Goal: Task Accomplishment & Management: Manage account settings

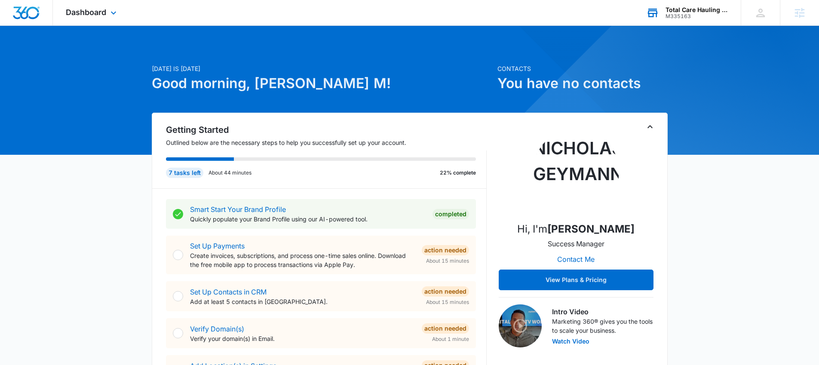
click at [686, 17] on div "M335163" at bounding box center [697, 16] width 63 height 6
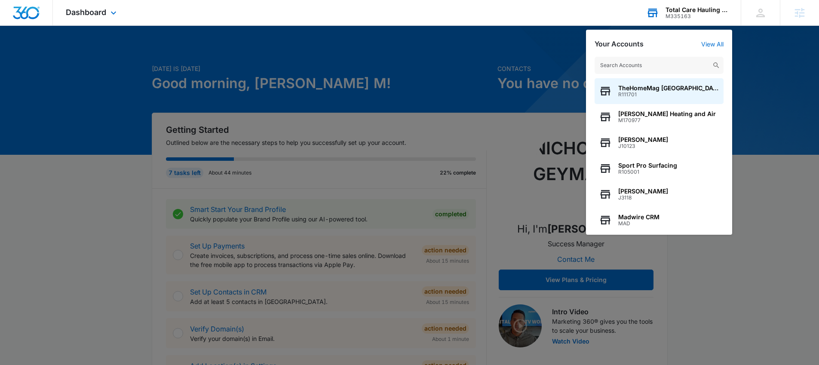
click at [658, 68] on input "text" at bounding box center [659, 65] width 129 height 17
type input "M334016"
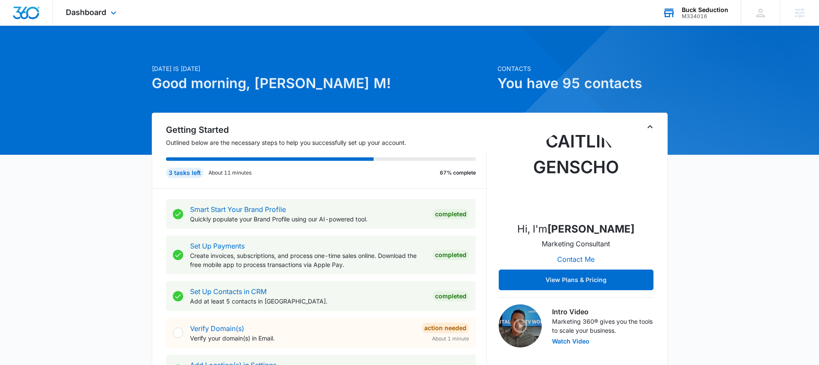
click at [97, 6] on div "Dashboard Apps Reputation Websites Forms CRM Email Social Shop Content Ads Inte…" at bounding box center [92, 12] width 79 height 25
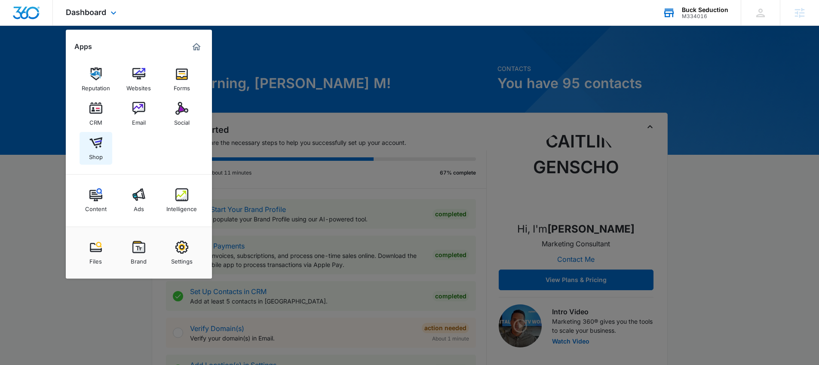
click at [96, 147] on img at bounding box center [95, 142] width 13 height 13
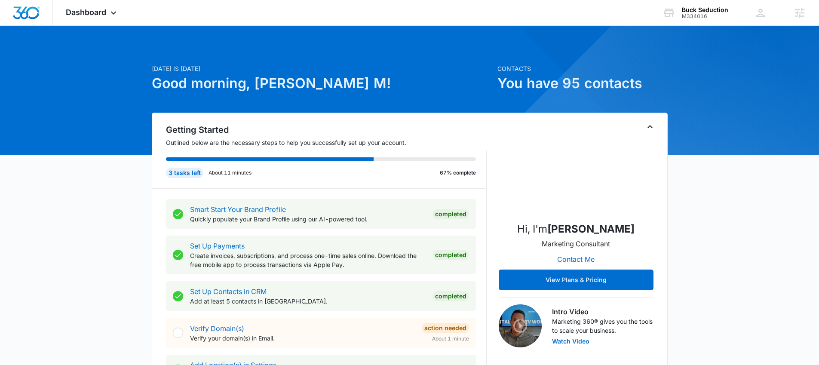
scroll to position [685, 0]
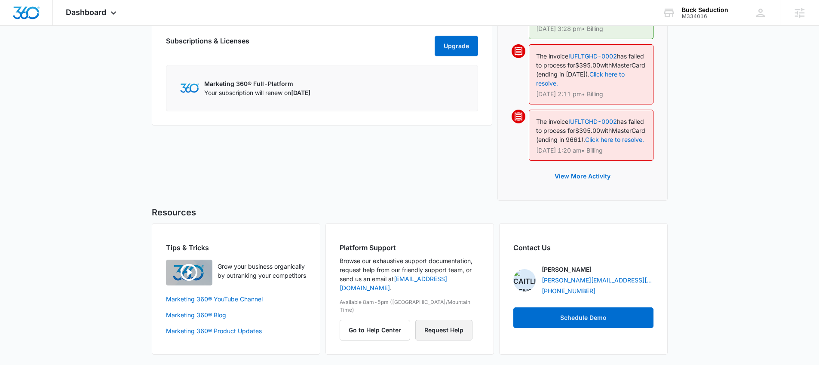
click at [445, 320] on button "Request Help" at bounding box center [443, 330] width 57 height 21
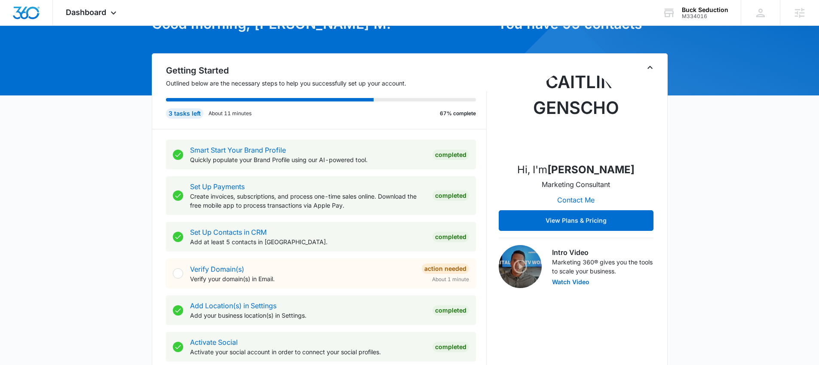
scroll to position [0, 0]
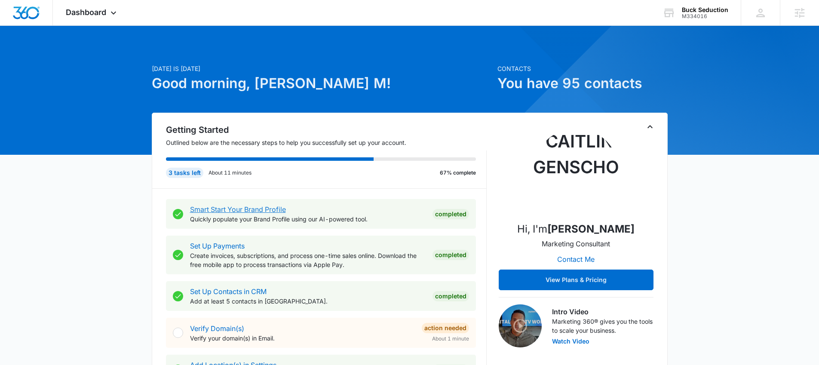
click at [231, 208] on link "Smart Start Your Brand Profile" at bounding box center [238, 209] width 96 height 9
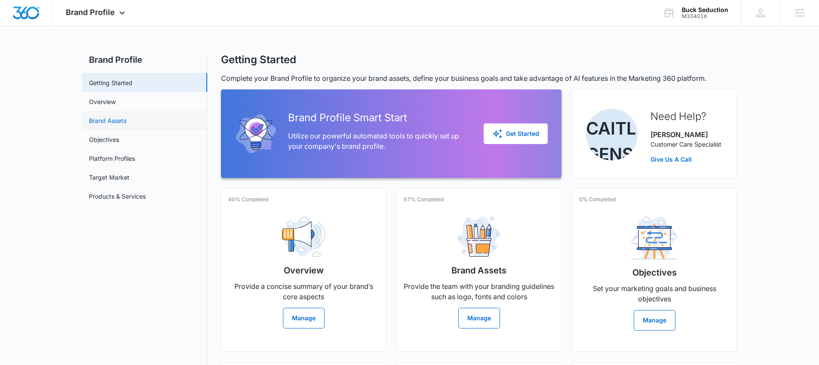
click at [105, 125] on link "Brand Assets" at bounding box center [107, 120] width 37 height 9
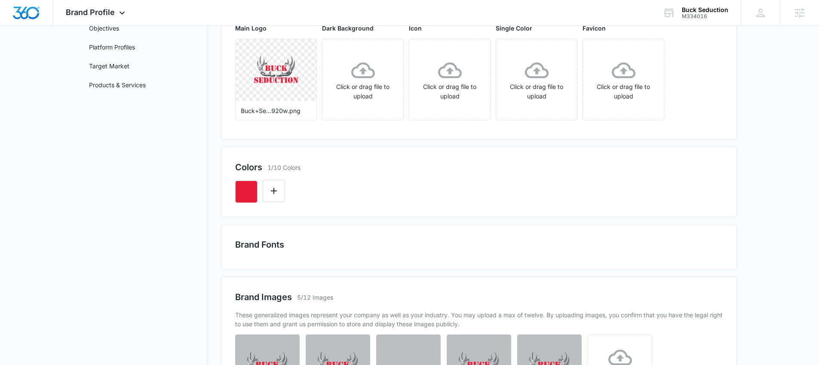
scroll to position [184, 0]
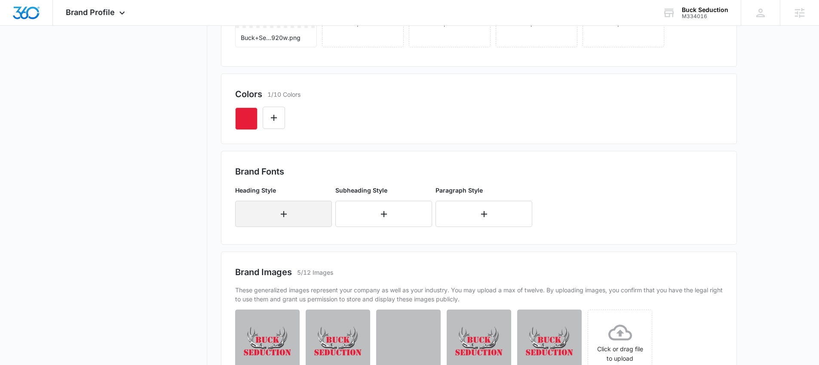
click at [293, 217] on button "button" at bounding box center [283, 214] width 97 height 26
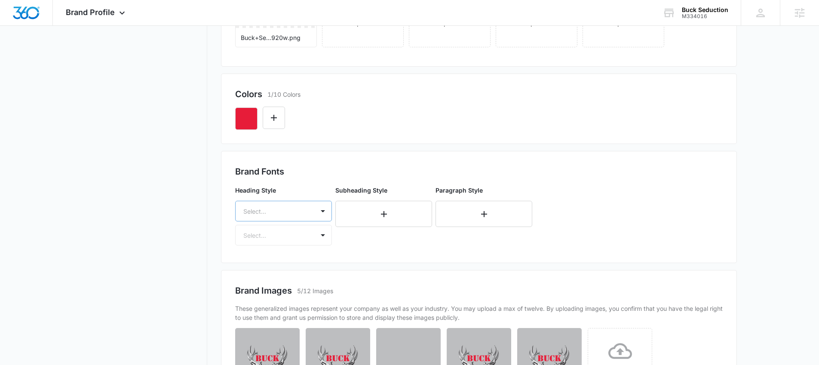
click at [304, 215] on div "Select..." at bounding box center [275, 211] width 79 height 19
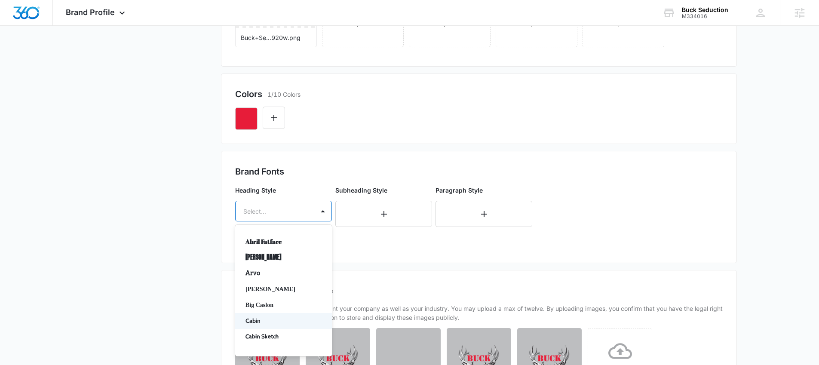
click at [283, 322] on p "Cabin" at bounding box center [283, 321] width 74 height 9
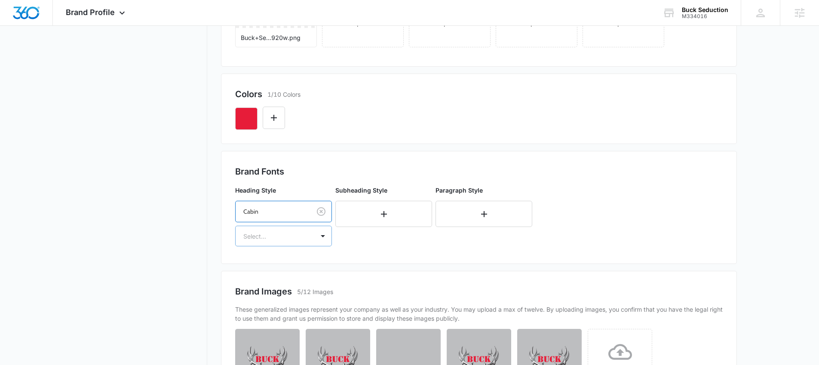
click at [285, 242] on div "Select..." at bounding box center [275, 236] width 79 height 19
click at [260, 283] on p "Bold" at bounding box center [283, 282] width 74 height 9
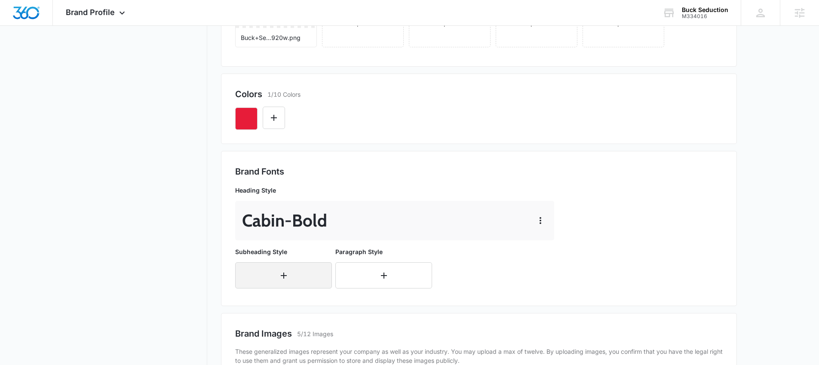
click at [309, 282] on button "button" at bounding box center [283, 275] width 97 height 26
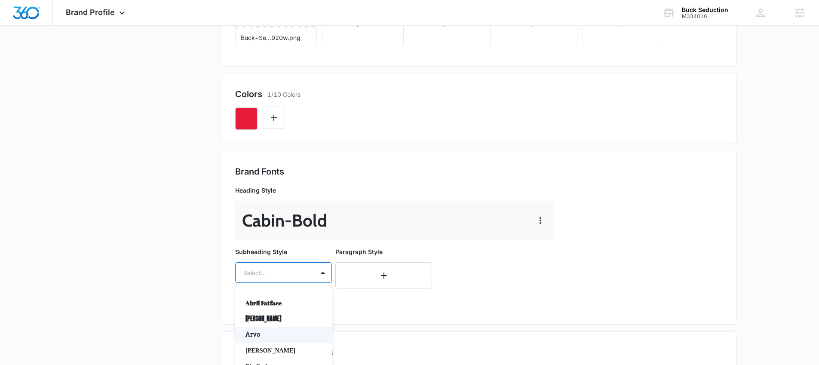
scroll to position [241, 0]
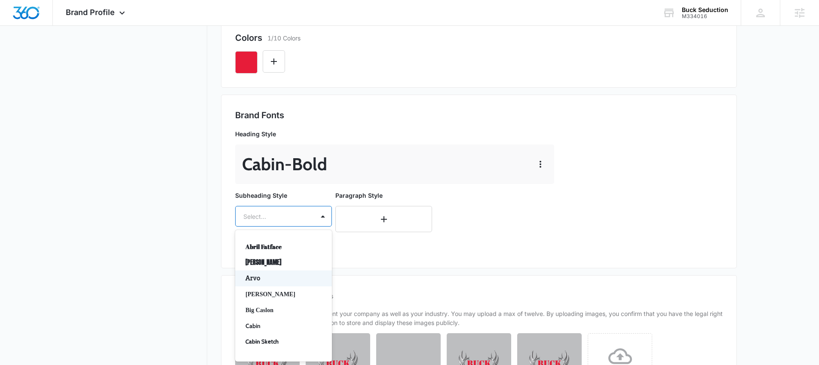
click at [273, 227] on div "Arvo, 3 of 50. 50 results available. Use Up and Down to choose options, press E…" at bounding box center [283, 216] width 97 height 21
click at [258, 324] on p "Cabin" at bounding box center [283, 326] width 74 height 9
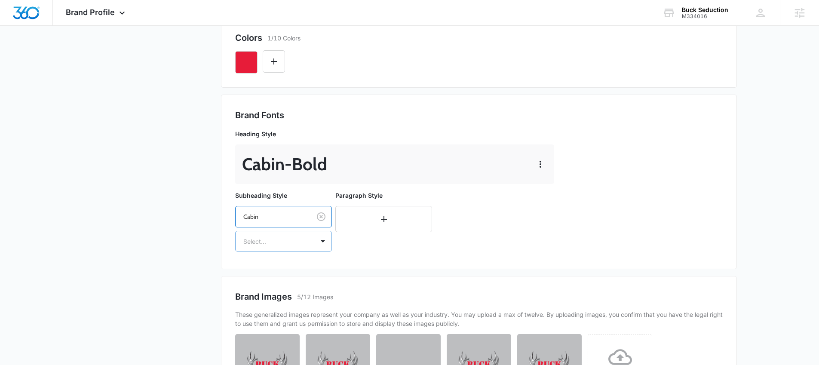
click at [283, 246] on div at bounding box center [273, 241] width 60 height 11
click at [271, 271] on p "Regular" at bounding box center [283, 271] width 74 height 9
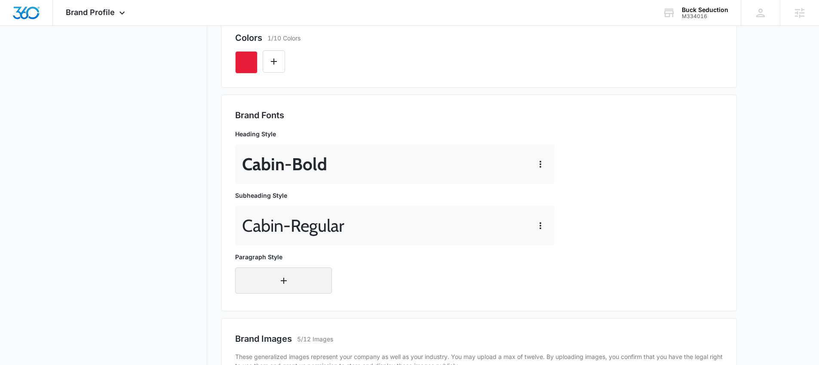
click at [276, 289] on button "button" at bounding box center [283, 280] width 97 height 26
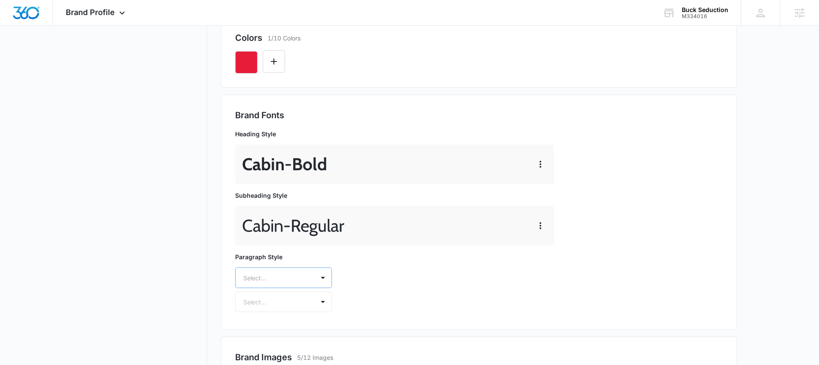
scroll to position [302, 0]
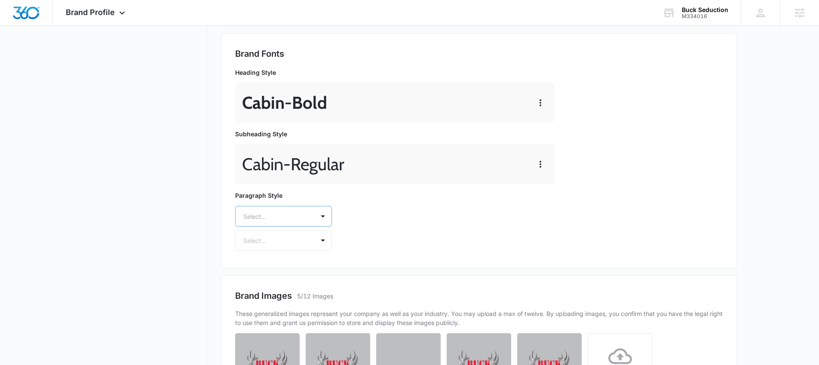
click at [279, 227] on div "Select..." at bounding box center [283, 216] width 97 height 21
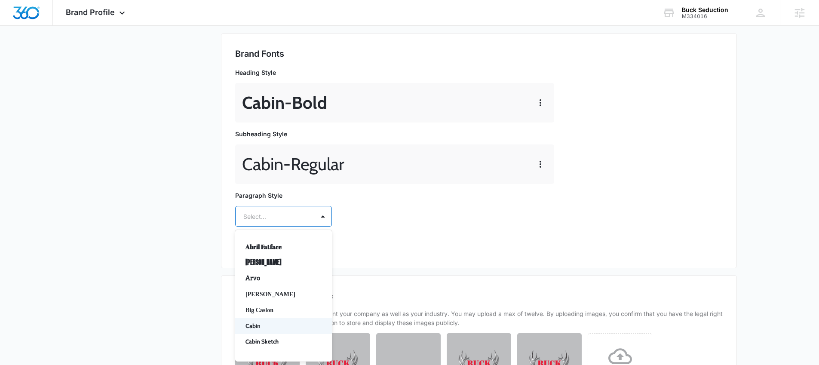
click at [260, 328] on p "Cabin" at bounding box center [283, 326] width 74 height 9
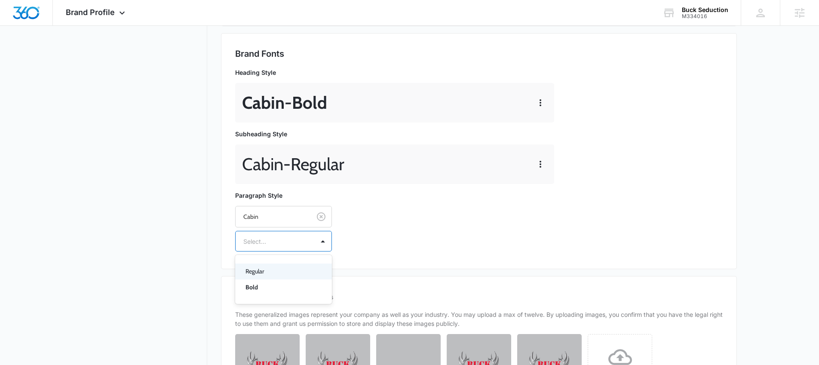
click at [275, 240] on div at bounding box center [273, 241] width 60 height 11
click at [274, 271] on p "Regular" at bounding box center [283, 271] width 74 height 9
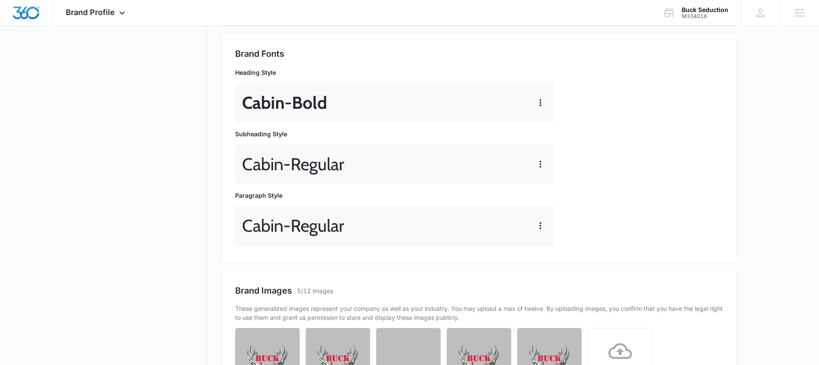
scroll to position [0, 0]
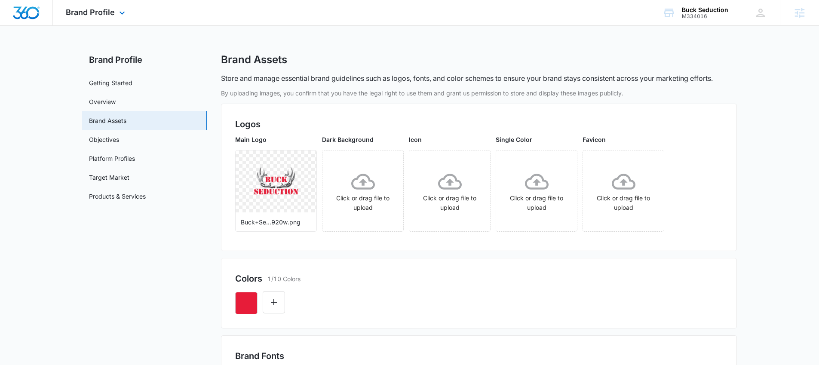
click at [114, 12] on div "Brand Profile Apps Reputation Websites Forms CRM Email Social Shop Content Ads …" at bounding box center [96, 12] width 87 height 25
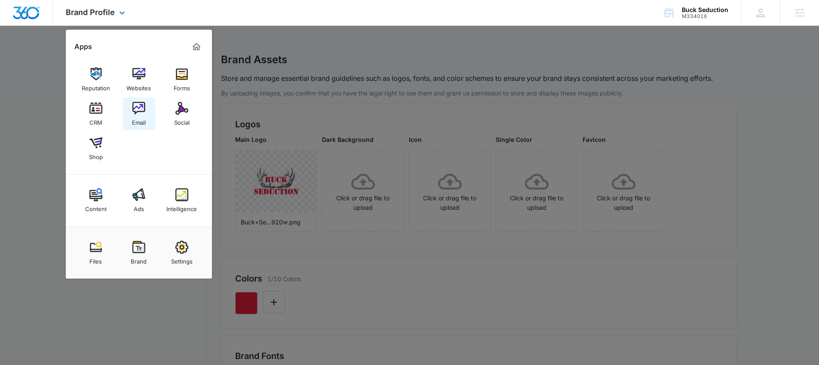
click at [141, 114] on img at bounding box center [138, 108] width 13 height 13
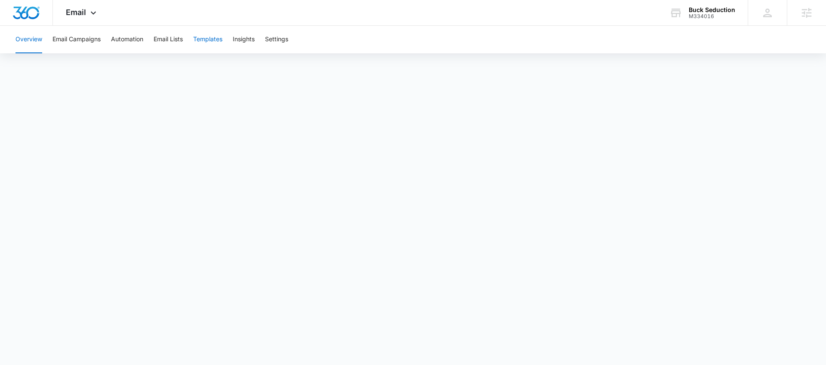
click at [216, 39] on button "Templates" at bounding box center [207, 40] width 29 height 28
click at [32, 13] on img "Dashboard" at bounding box center [26, 12] width 28 height 13
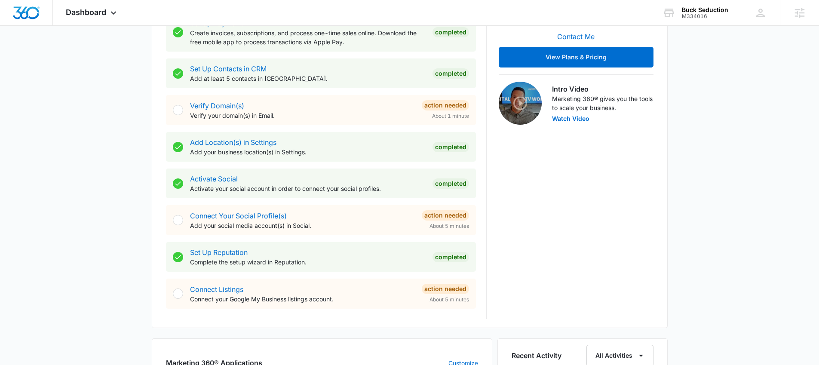
scroll to position [218, 0]
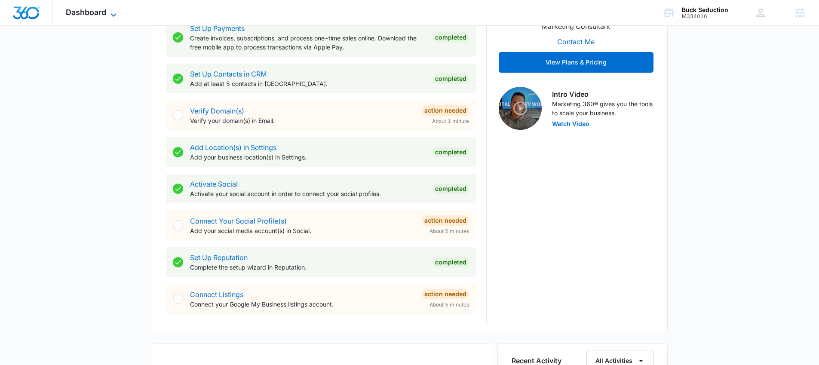
click at [95, 8] on span "Dashboard" at bounding box center [86, 12] width 40 height 9
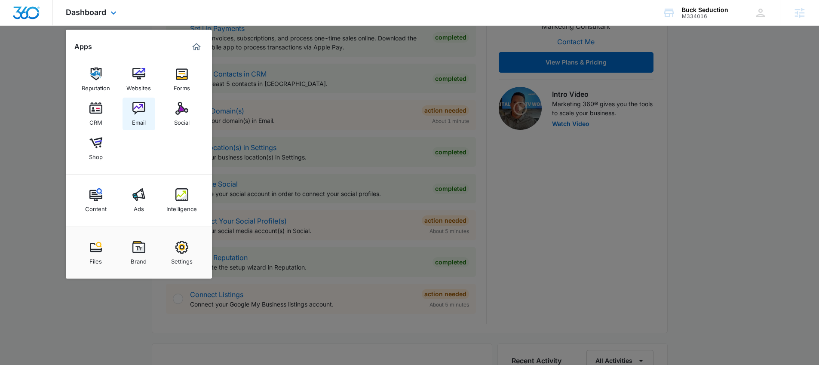
click at [138, 105] on img at bounding box center [138, 108] width 13 height 13
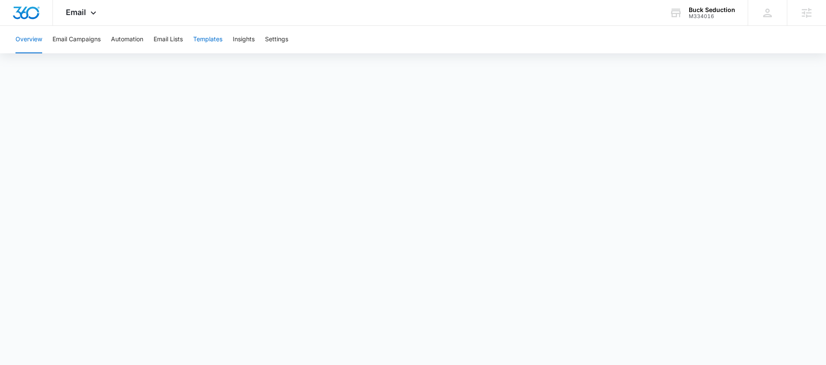
click at [216, 40] on button "Templates" at bounding box center [207, 40] width 29 height 28
click at [60, 8] on div "Email Apps Reputation Websites Forms CRM Email Social Shop Content Ads Intellig…" at bounding box center [82, 12] width 58 height 25
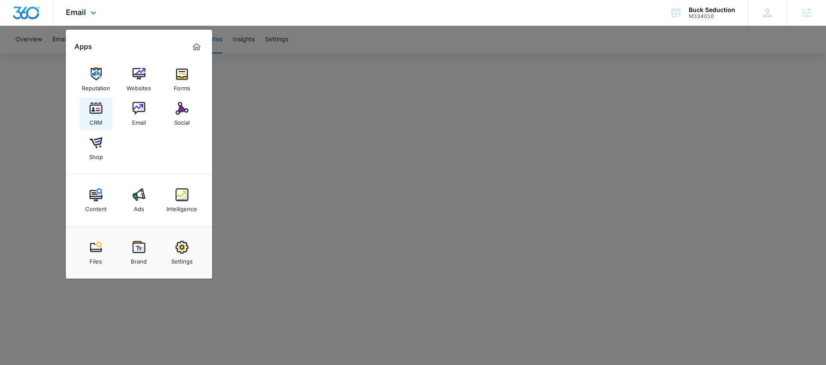
click at [98, 112] on img at bounding box center [95, 108] width 13 height 13
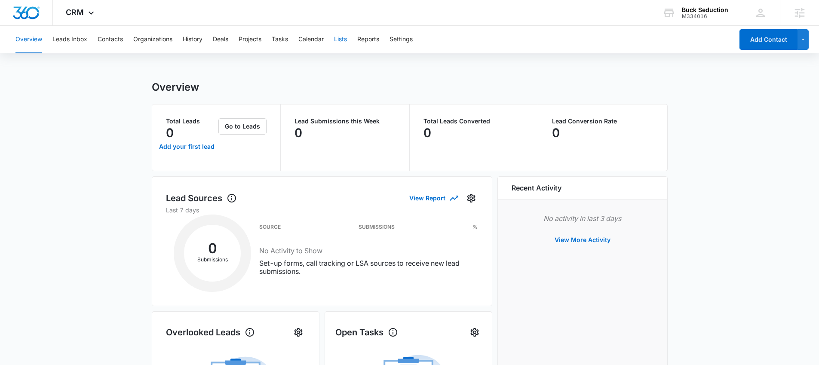
click at [346, 36] on button "Lists" at bounding box center [340, 40] width 13 height 28
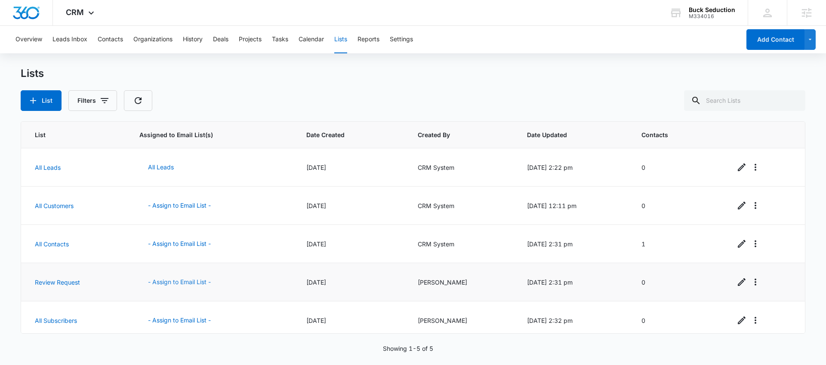
click at [166, 279] on button "- Assign to Email List -" at bounding box center [179, 282] width 80 height 21
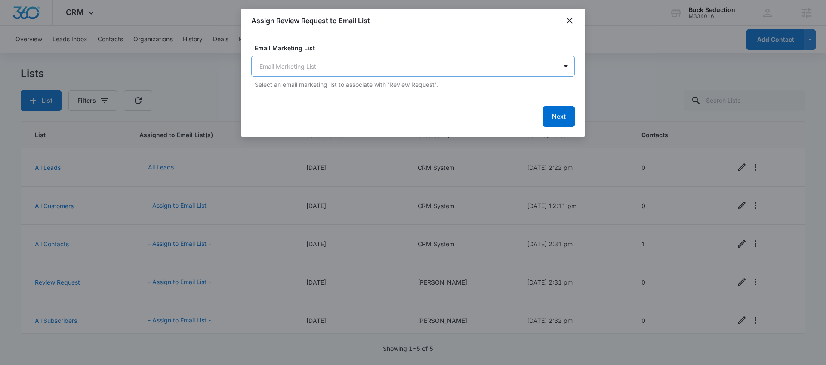
click at [522, 66] on body "CRM Apps Reputation Websites Forms CRM Email Social Shop Content Ads Intelligen…" at bounding box center [413, 182] width 826 height 365
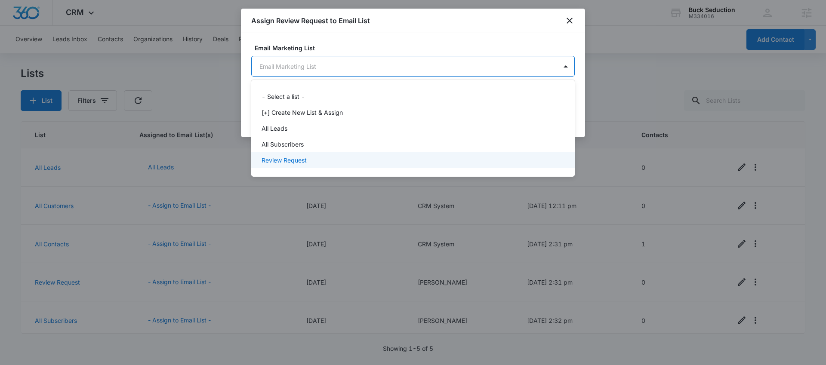
click at [317, 157] on div "Review Request" at bounding box center [411, 160] width 301 height 9
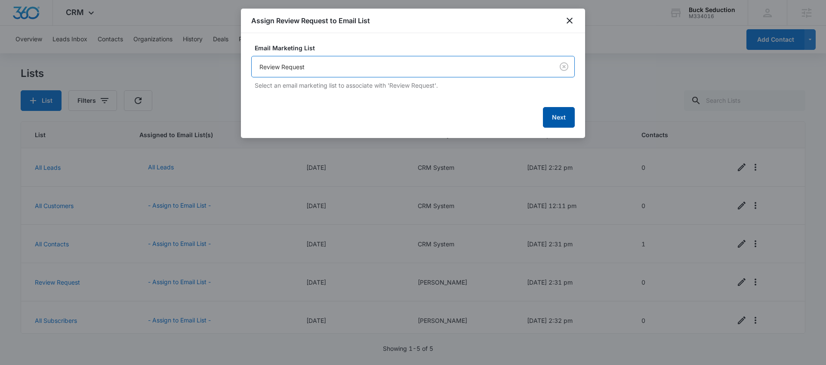
click at [569, 115] on button "Next" at bounding box center [559, 117] width 32 height 21
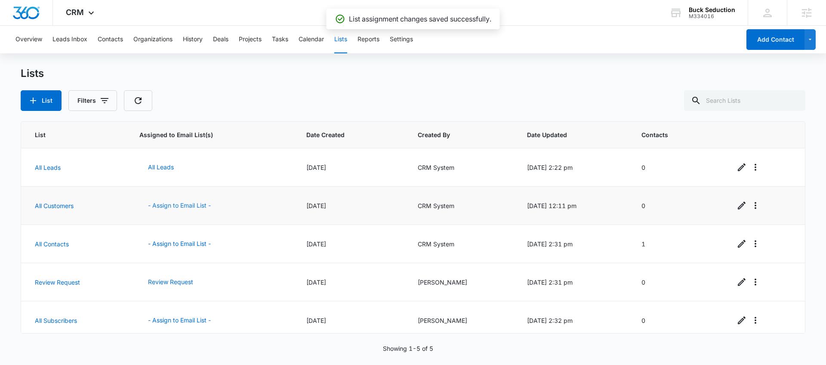
click at [170, 208] on button "- Assign to Email List -" at bounding box center [179, 205] width 80 height 21
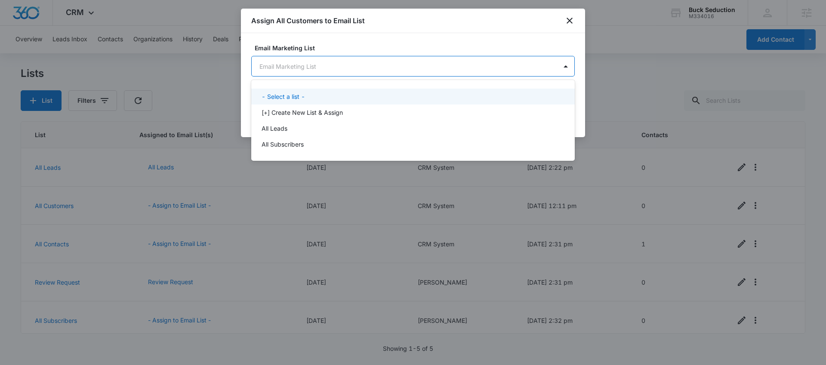
click at [467, 71] on body "CRM Apps Reputation Websites Forms CRM Email Social Shop Content Ads Intelligen…" at bounding box center [413, 182] width 826 height 365
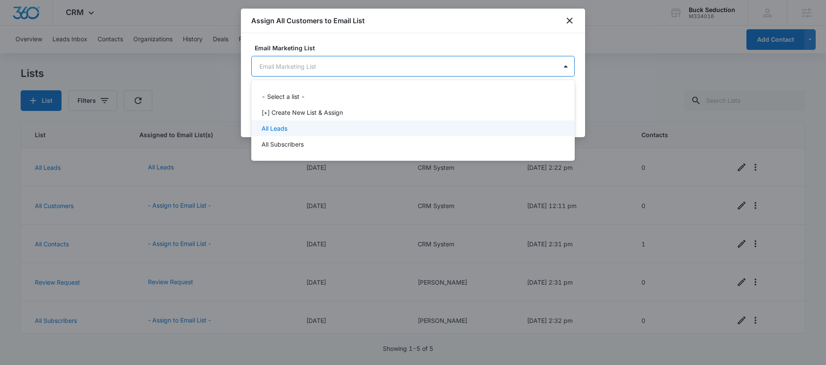
click at [305, 125] on div "All Leads" at bounding box center [411, 128] width 301 height 9
click at [458, 69] on body "CRM Apps Reputation Websites Forms CRM Email Social Shop Content Ads Intelligen…" at bounding box center [413, 182] width 826 height 365
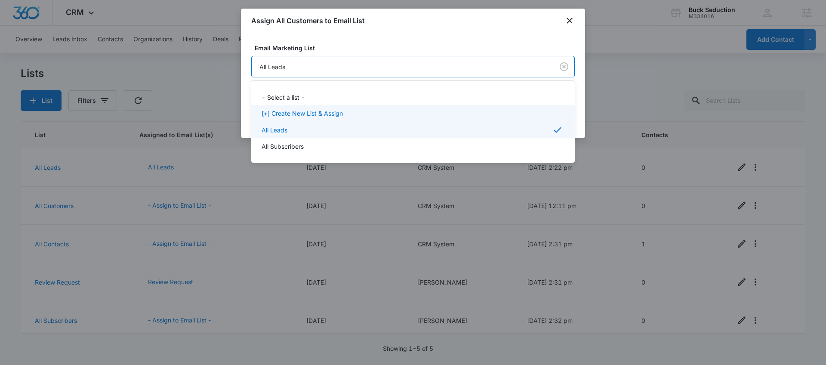
click at [328, 115] on p "[+] Create New List & Assign" at bounding box center [301, 113] width 81 height 9
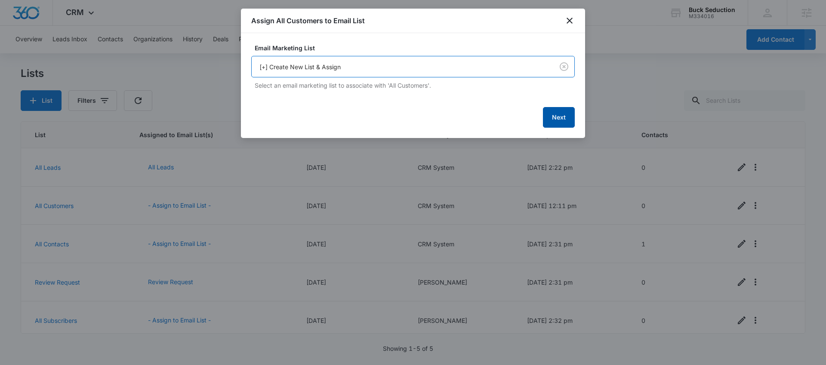
click at [566, 116] on button "Next" at bounding box center [559, 117] width 32 height 21
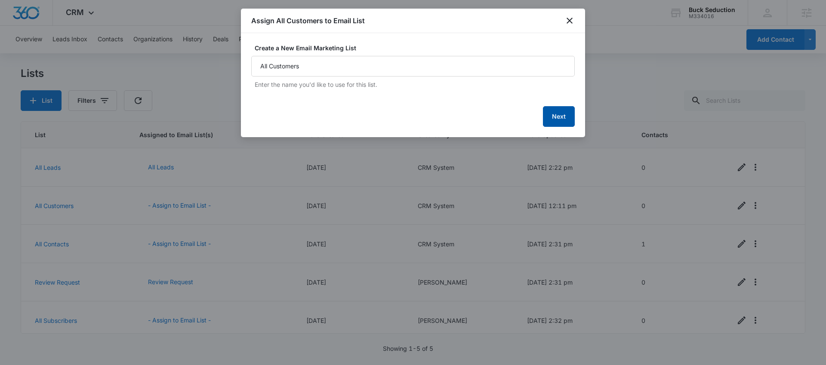
click at [566, 116] on button "Next" at bounding box center [559, 116] width 32 height 21
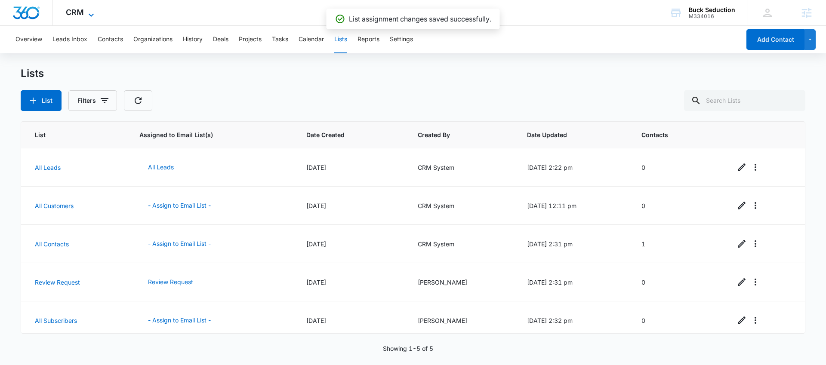
click at [81, 11] on span "CRM" at bounding box center [75, 12] width 18 height 9
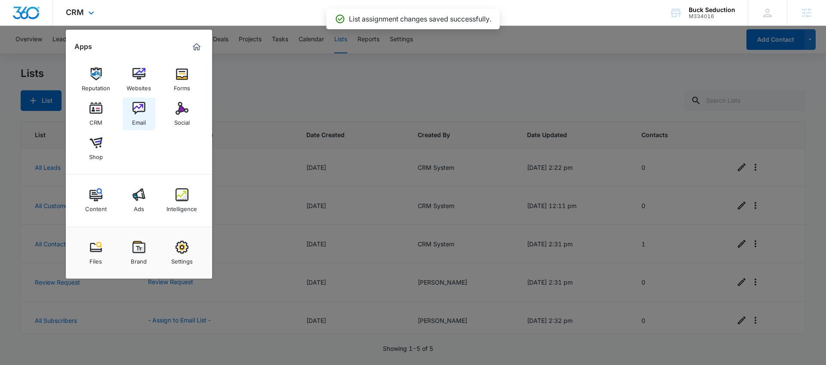
click at [139, 120] on div "Email" at bounding box center [139, 120] width 14 height 11
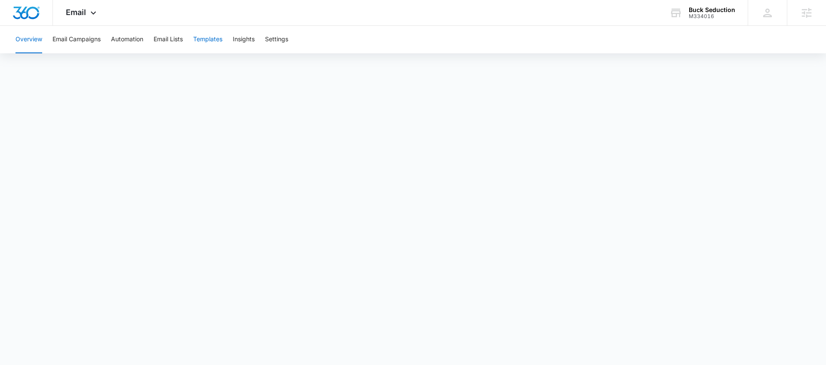
click at [206, 38] on button "Templates" at bounding box center [207, 40] width 29 height 28
click at [142, 43] on button "Automation" at bounding box center [127, 40] width 32 height 28
click at [81, 14] on span "Email" at bounding box center [76, 12] width 20 height 9
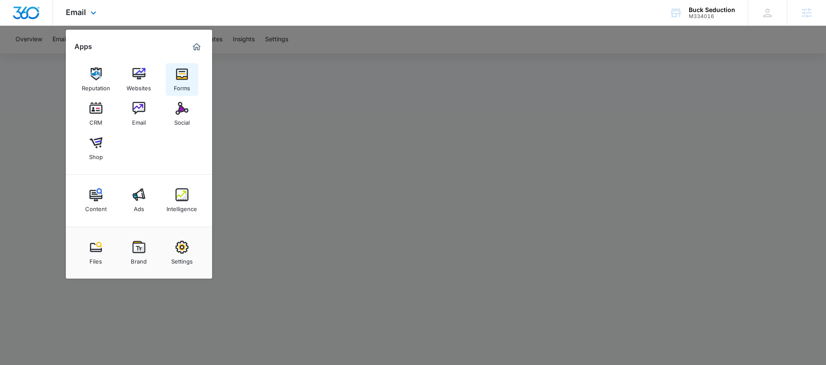
click at [171, 85] on link "Forms" at bounding box center [182, 79] width 33 height 33
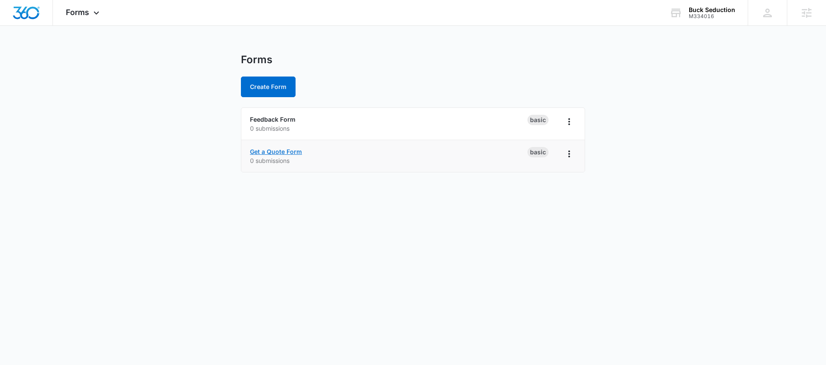
click at [277, 150] on link "Get a Quote Form" at bounding box center [276, 151] width 52 height 7
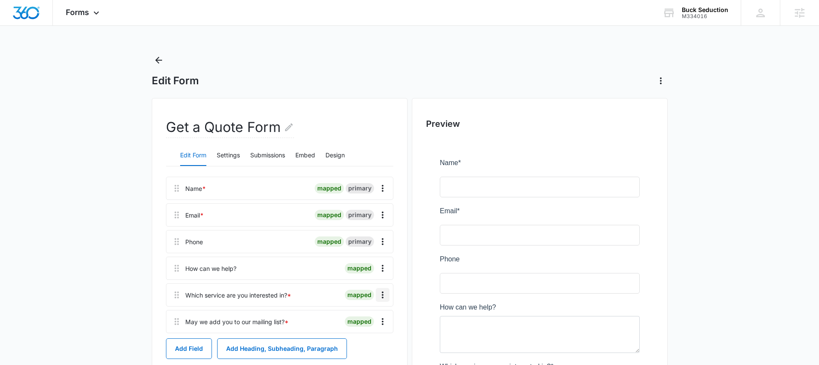
click at [381, 295] on icon "Overflow Menu" at bounding box center [383, 295] width 10 height 10
click at [372, 335] on button "Delete" at bounding box center [364, 332] width 49 height 13
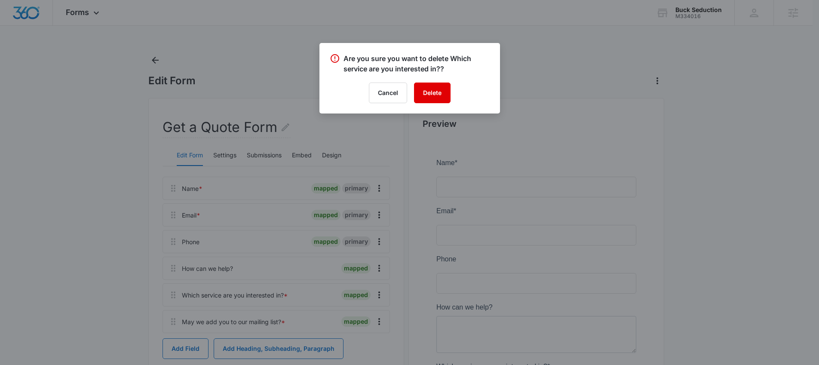
click at [434, 94] on button "Delete" at bounding box center [432, 93] width 37 height 21
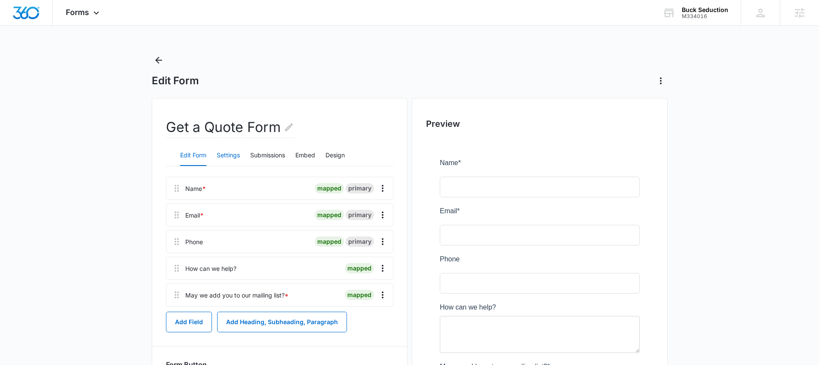
click at [226, 158] on button "Settings" at bounding box center [228, 155] width 23 height 21
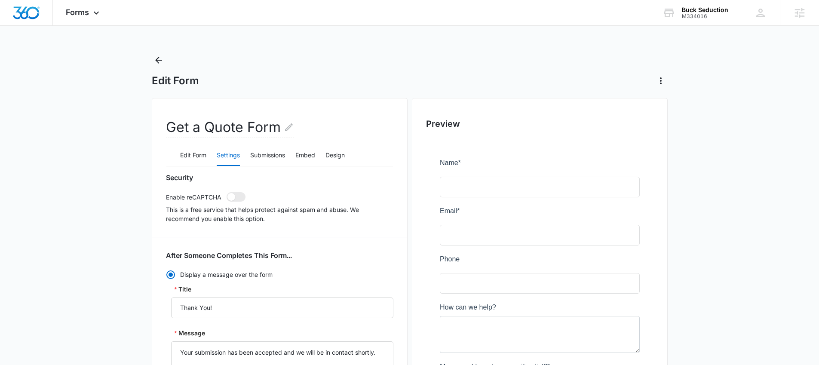
scroll to position [286, 0]
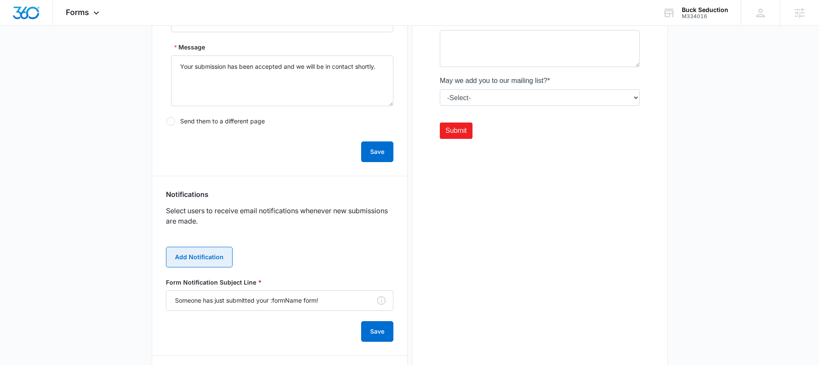
click at [215, 258] on button "Add Notification" at bounding box center [199, 257] width 67 height 21
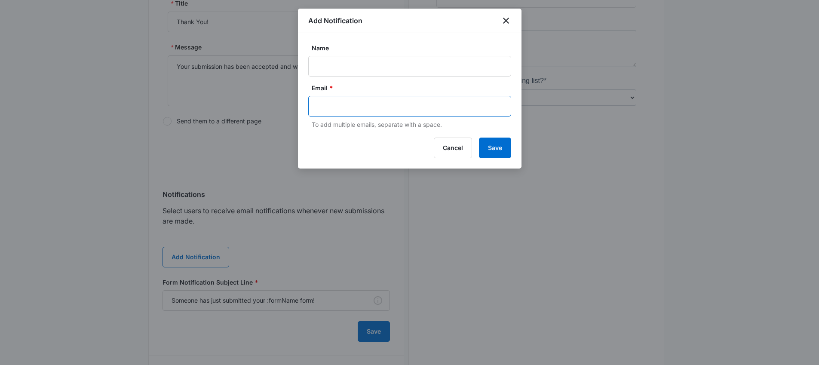
click at [353, 100] on input "text" at bounding box center [410, 106] width 187 height 13
paste input "buckseduction@gmail.com"
type input "buckseduction@gmail.com"
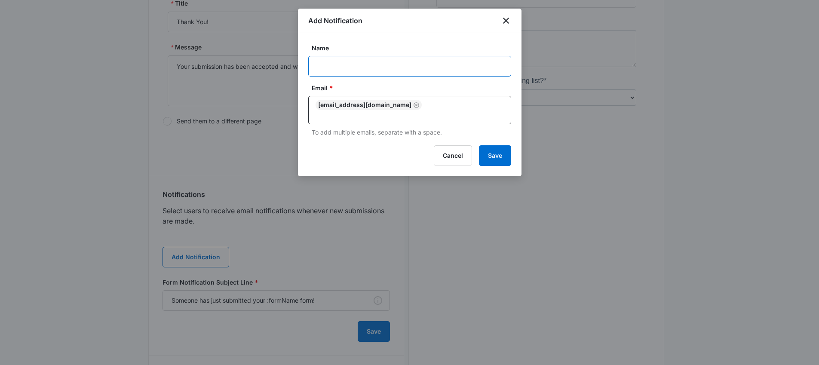
click at [329, 74] on input "Name" at bounding box center [409, 66] width 203 height 21
paste input "Buck Seduction"
paste input "M334016"
type input "Buck Seduction - M334016"
click at [443, 110] on input "text" at bounding box center [410, 115] width 187 height 10
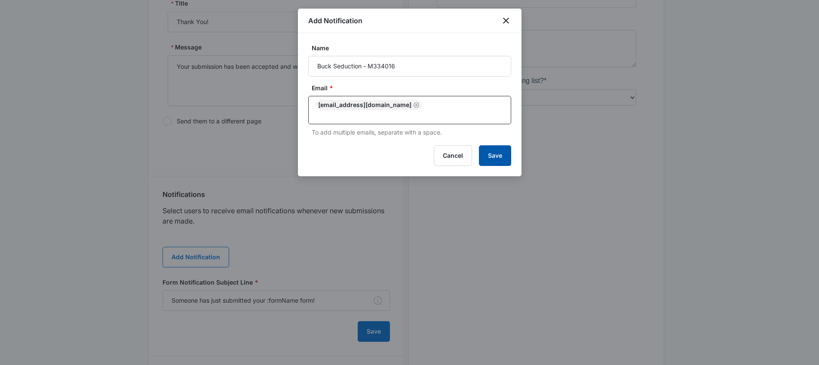
click at [503, 145] on button "Save" at bounding box center [495, 155] width 32 height 21
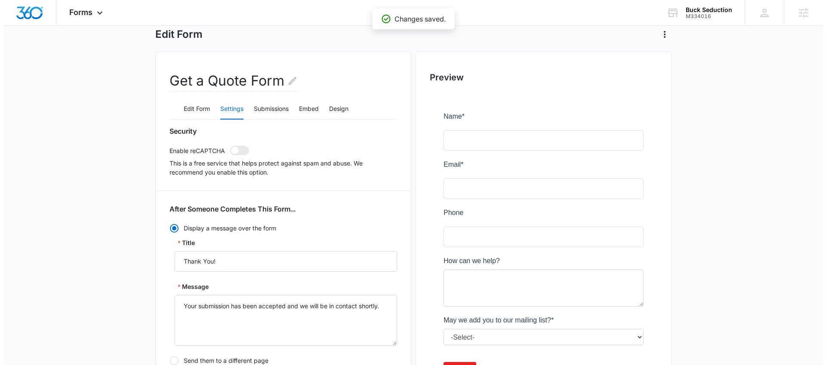
scroll to position [0, 0]
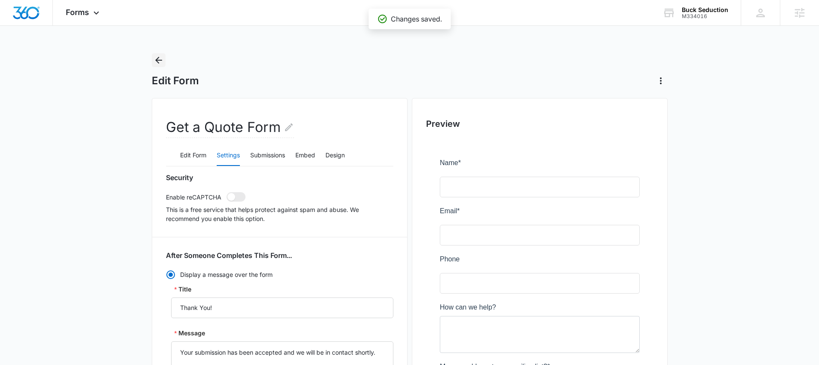
click at [160, 61] on icon "Back" at bounding box center [159, 60] width 10 height 10
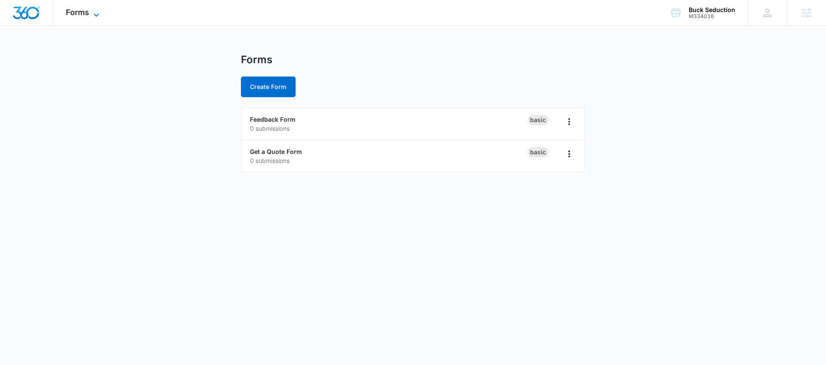
click at [86, 12] on span "Forms" at bounding box center [77, 12] width 23 height 9
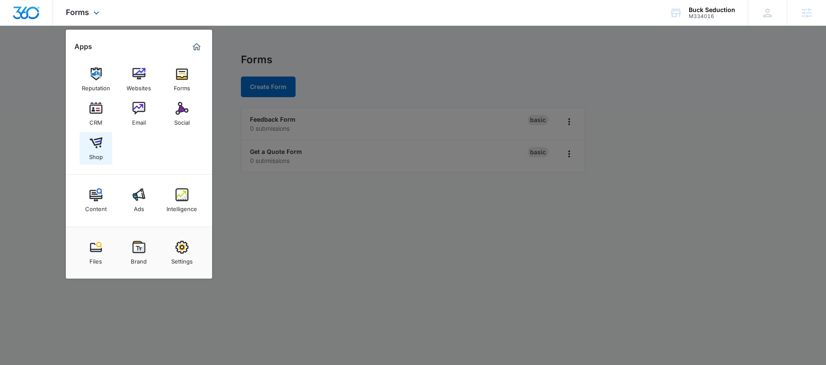
click at [87, 146] on link "Shop" at bounding box center [96, 148] width 33 height 33
